Goal: Navigation & Orientation: Find specific page/section

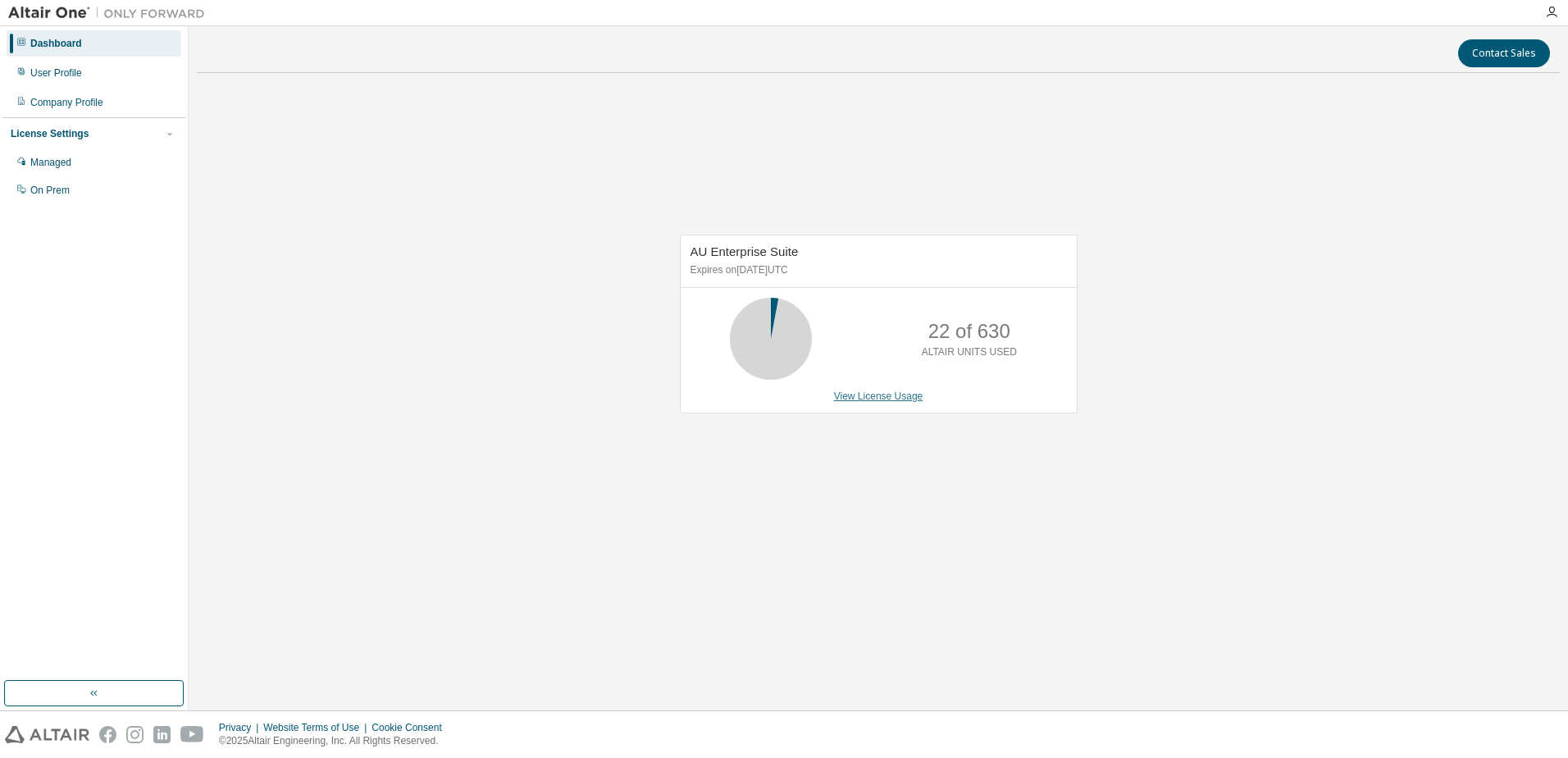
click at [913, 391] on link "View License Usage" at bounding box center [878, 397] width 89 height 12
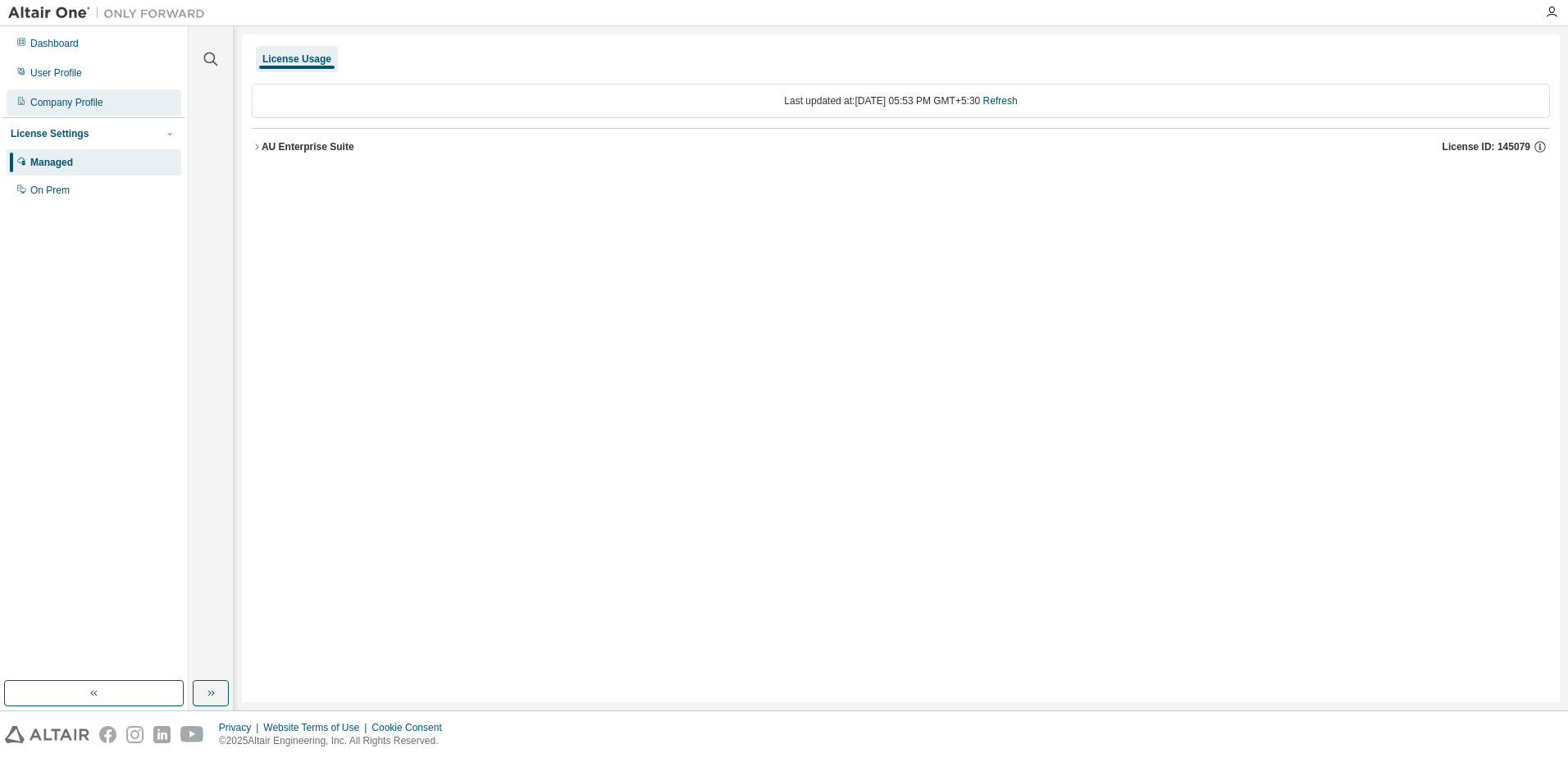
click at [72, 106] on div "Company Profile" at bounding box center [66, 103] width 73 height 13
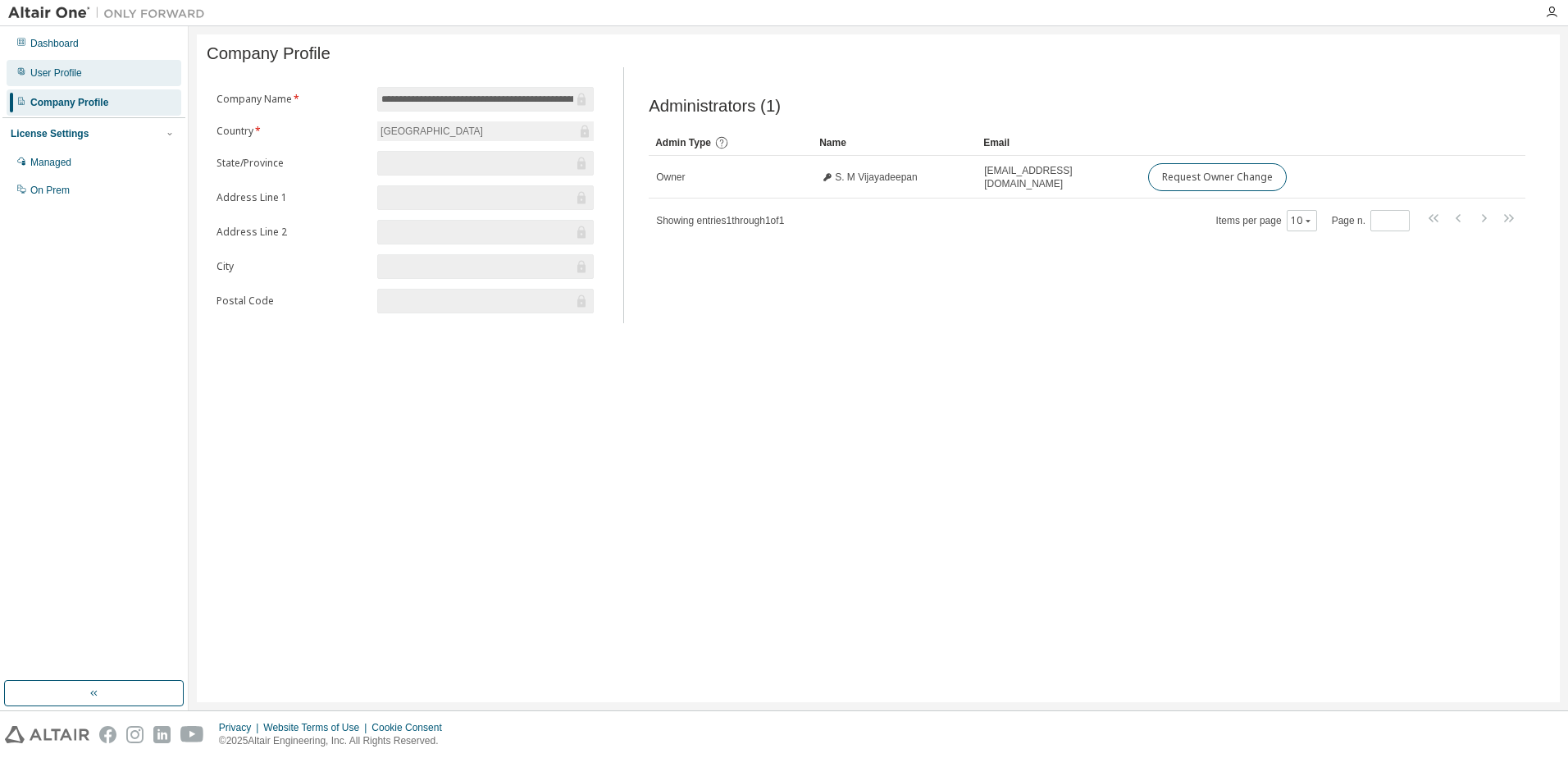
click at [75, 64] on div "User Profile" at bounding box center [94, 73] width 175 height 26
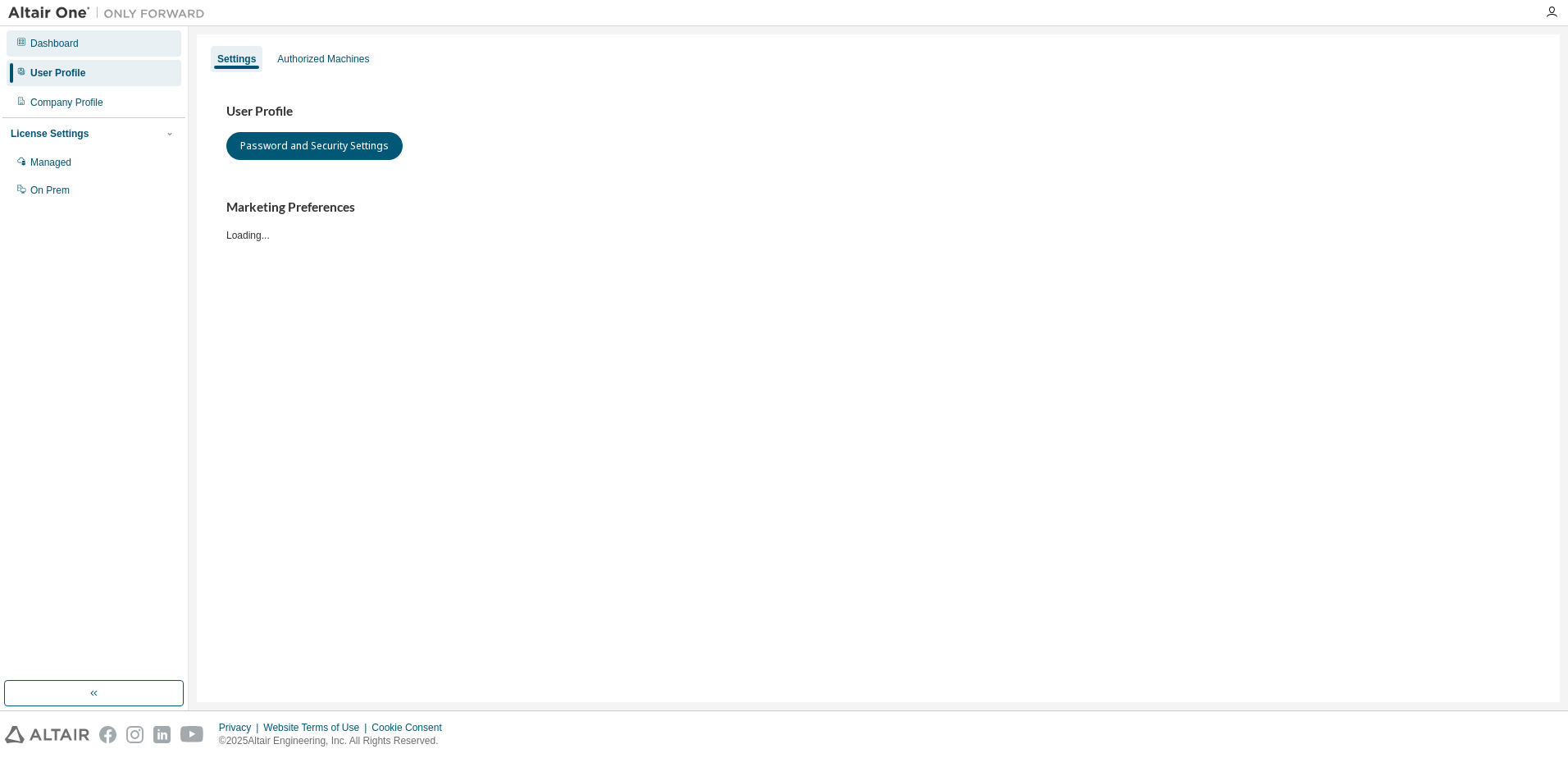
click at [79, 44] on div "Dashboard" at bounding box center [94, 43] width 175 height 26
